Goal: Transaction & Acquisition: Download file/media

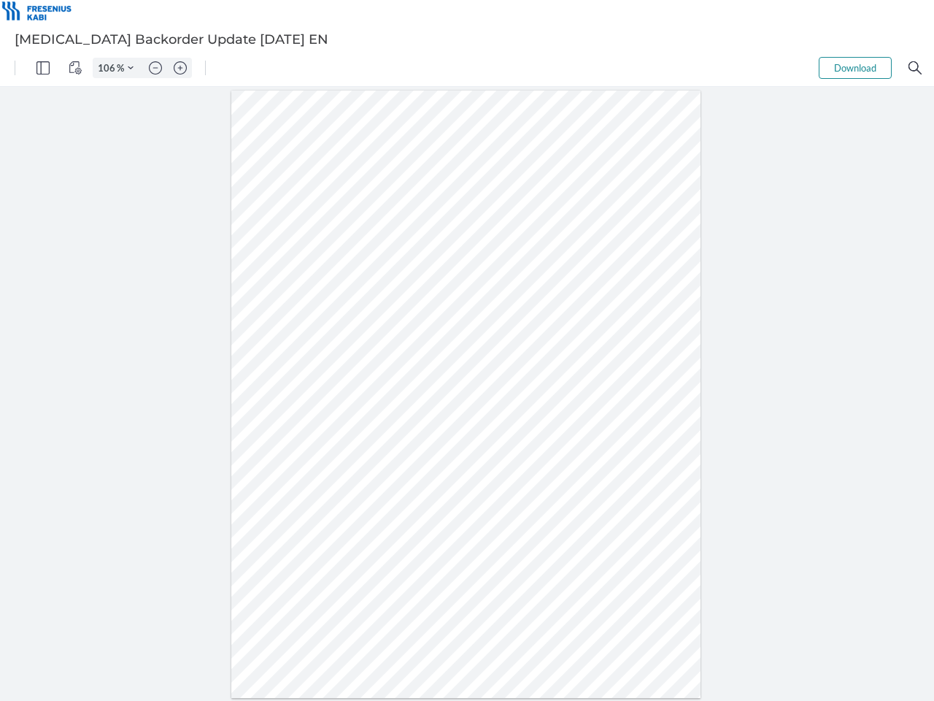
click at [43, 68] on img "Panel" at bounding box center [43, 67] width 13 height 13
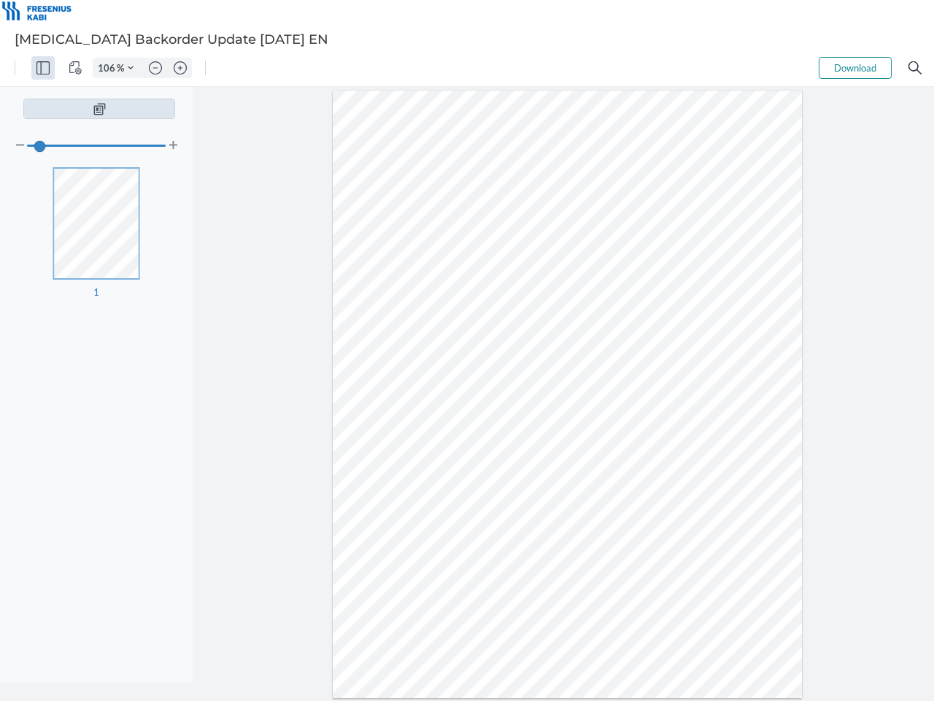
click at [75, 68] on img "View Controls" at bounding box center [75, 67] width 13 height 13
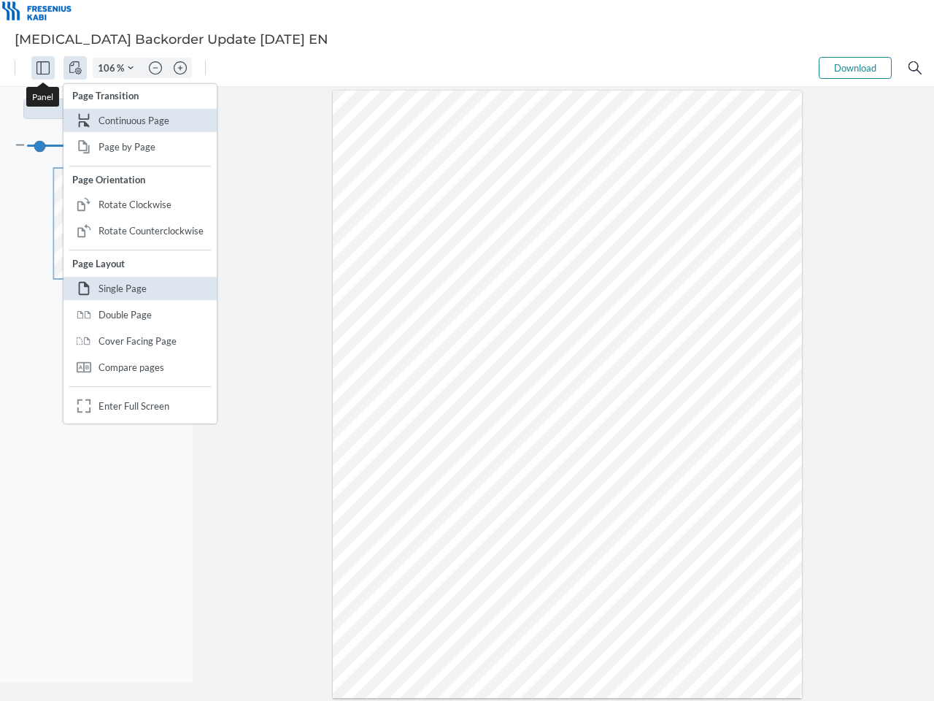
click at [109, 68] on input "106" at bounding box center [104, 67] width 23 height 13
click at [131, 68] on img "Zoom Controls" at bounding box center [131, 68] width 6 height 6
click at [156, 68] on img "Zoom out" at bounding box center [155, 67] width 13 height 13
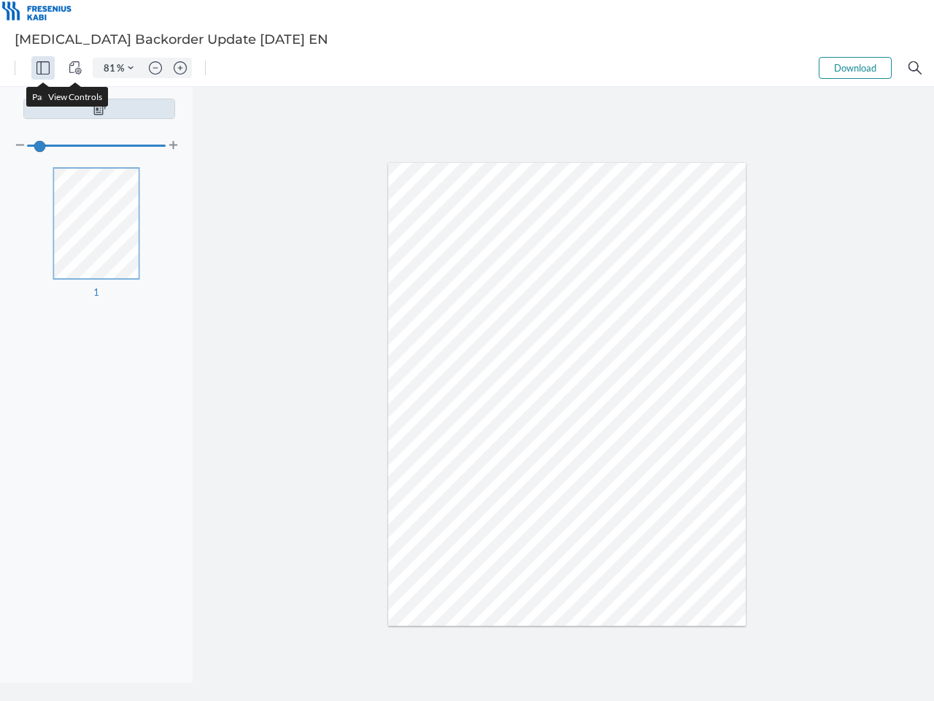
click at [180, 68] on img "Zoom in" at bounding box center [180, 67] width 13 height 13
type input "106"
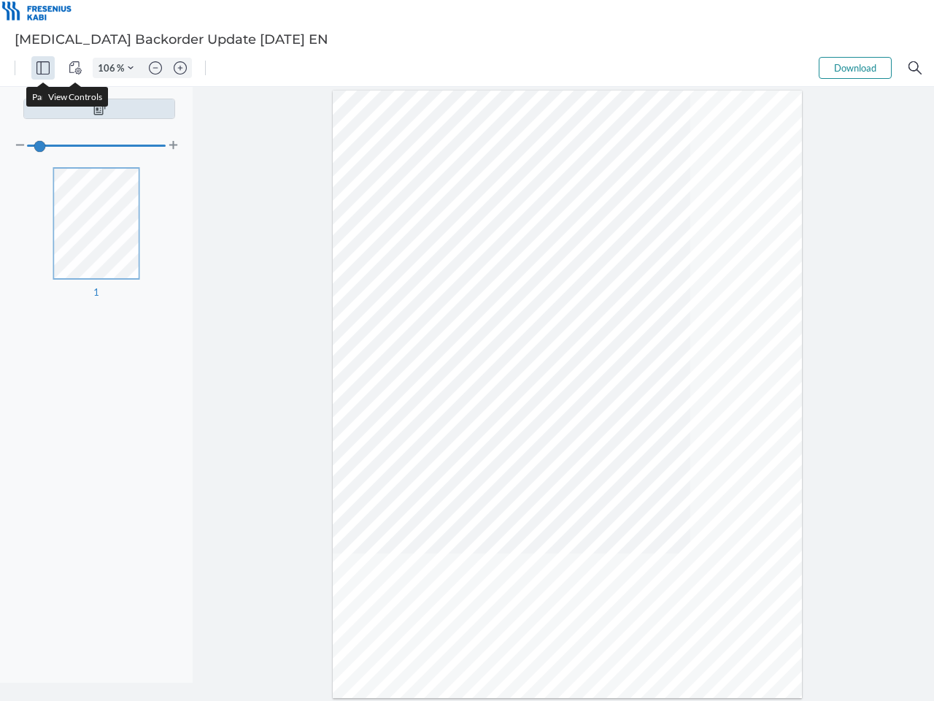
click at [856, 68] on button "Download" at bounding box center [855, 68] width 73 height 22
click at [915, 68] on img "Search" at bounding box center [915, 67] width 13 height 13
